Goal: Task Accomplishment & Management: Use online tool/utility

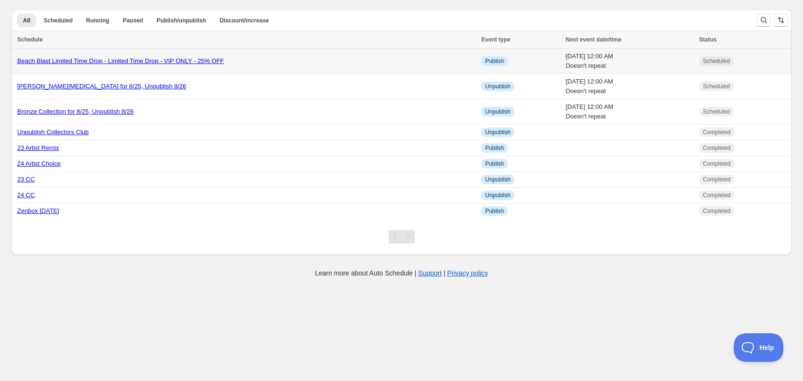
click at [106, 63] on link "Beach Blast Limited Time Drop - Limited Time Drop - VIP ONLY - 25% OFF" at bounding box center [120, 60] width 207 height 7
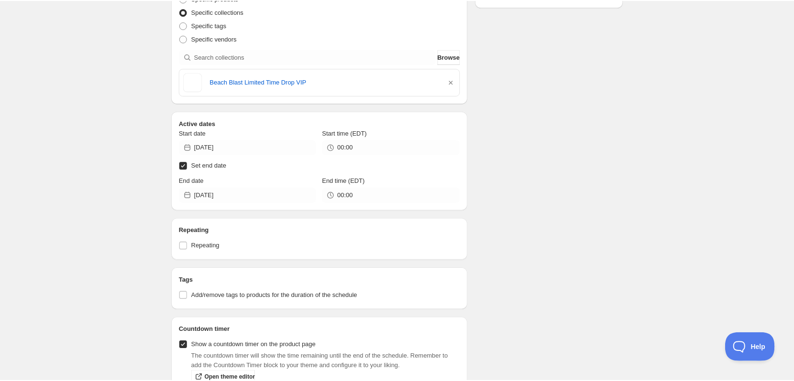
scroll to position [177, 0]
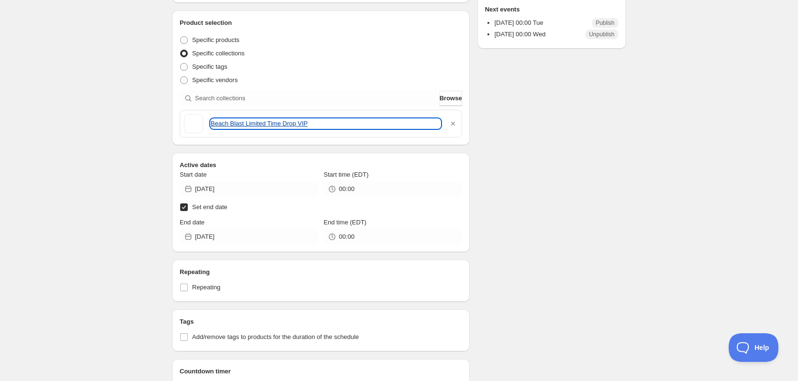
click at [271, 126] on link "Beach Blast Limited Time Drop VIP" at bounding box center [326, 124] width 230 height 10
